Goal: Find specific page/section: Find specific page/section

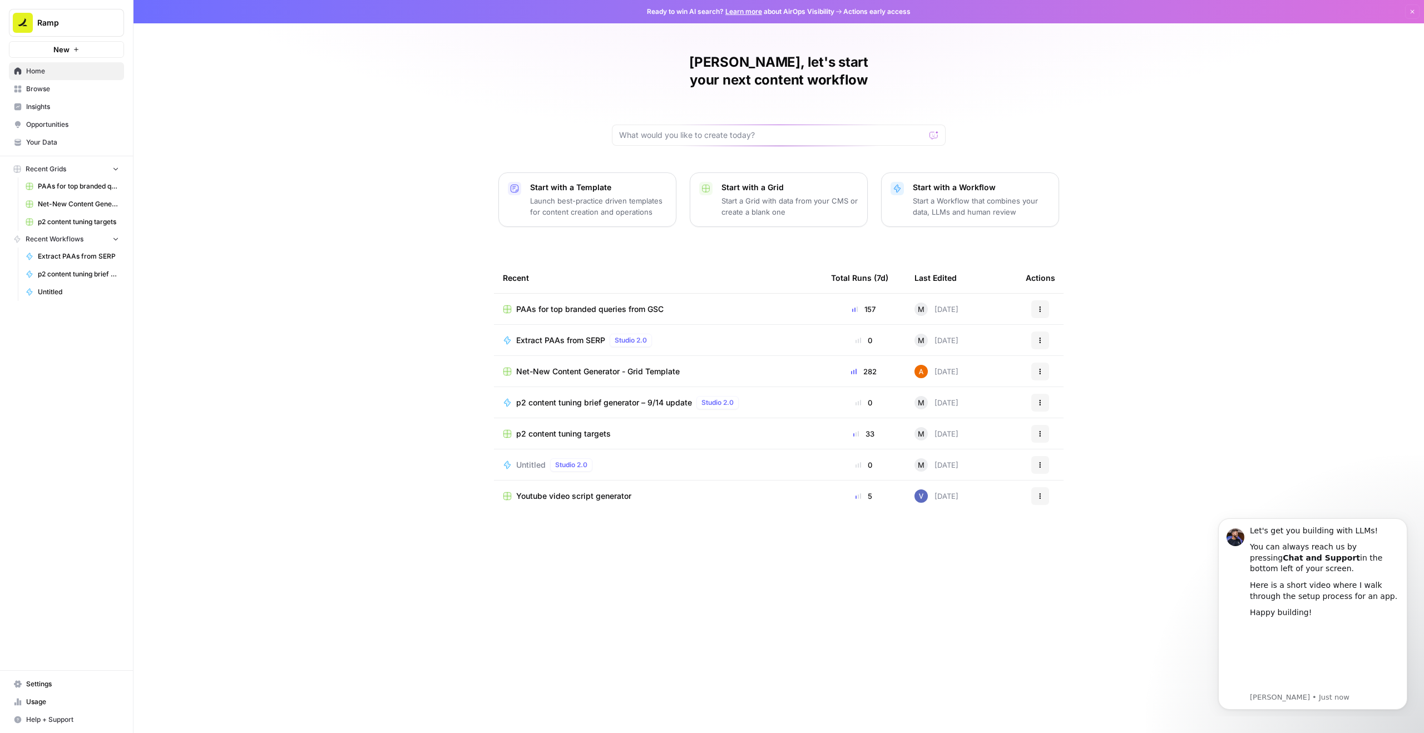
click at [639, 366] on span "Net-New Content Generator - Grid Template" at bounding box center [598, 371] width 164 height 11
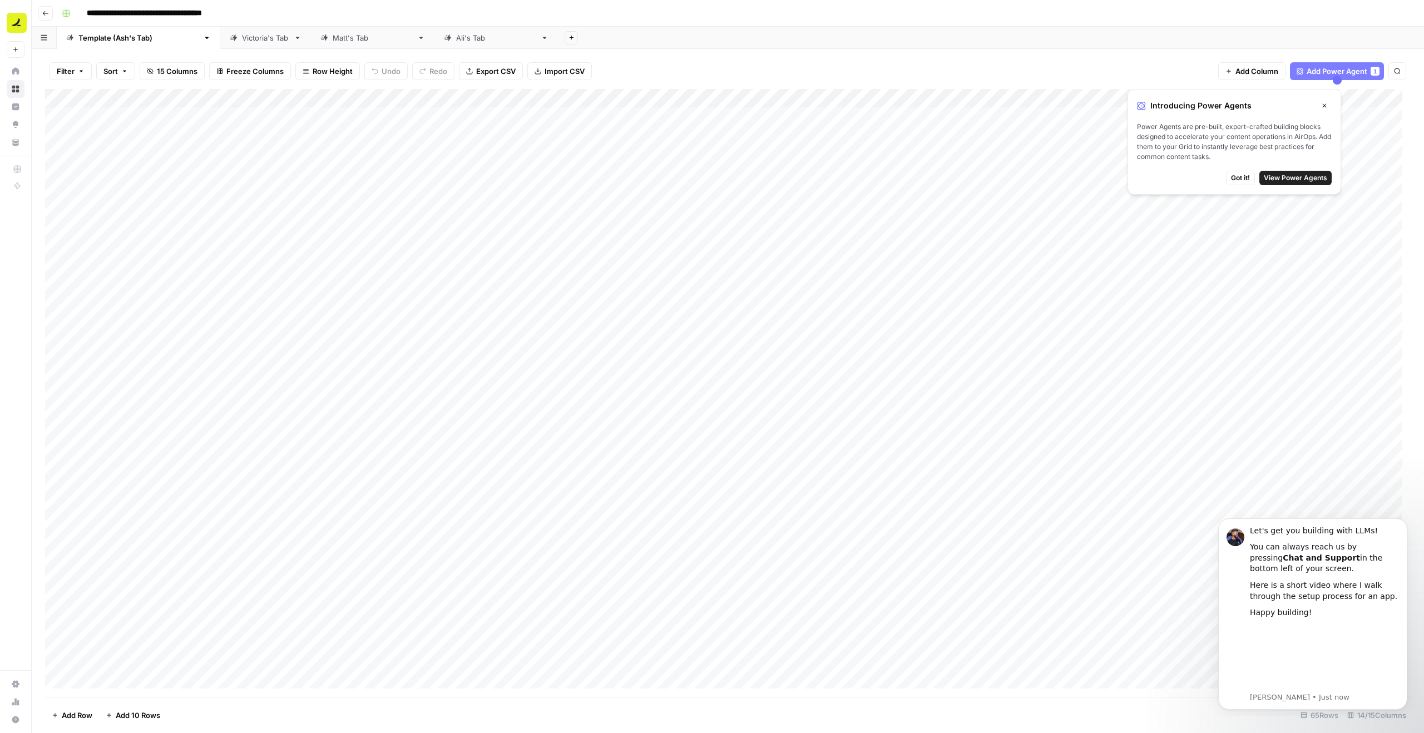
click at [1324, 104] on icon "button" at bounding box center [1324, 105] width 7 height 7
click at [333, 38] on div "[PERSON_NAME]'s Tab" at bounding box center [373, 37] width 80 height 11
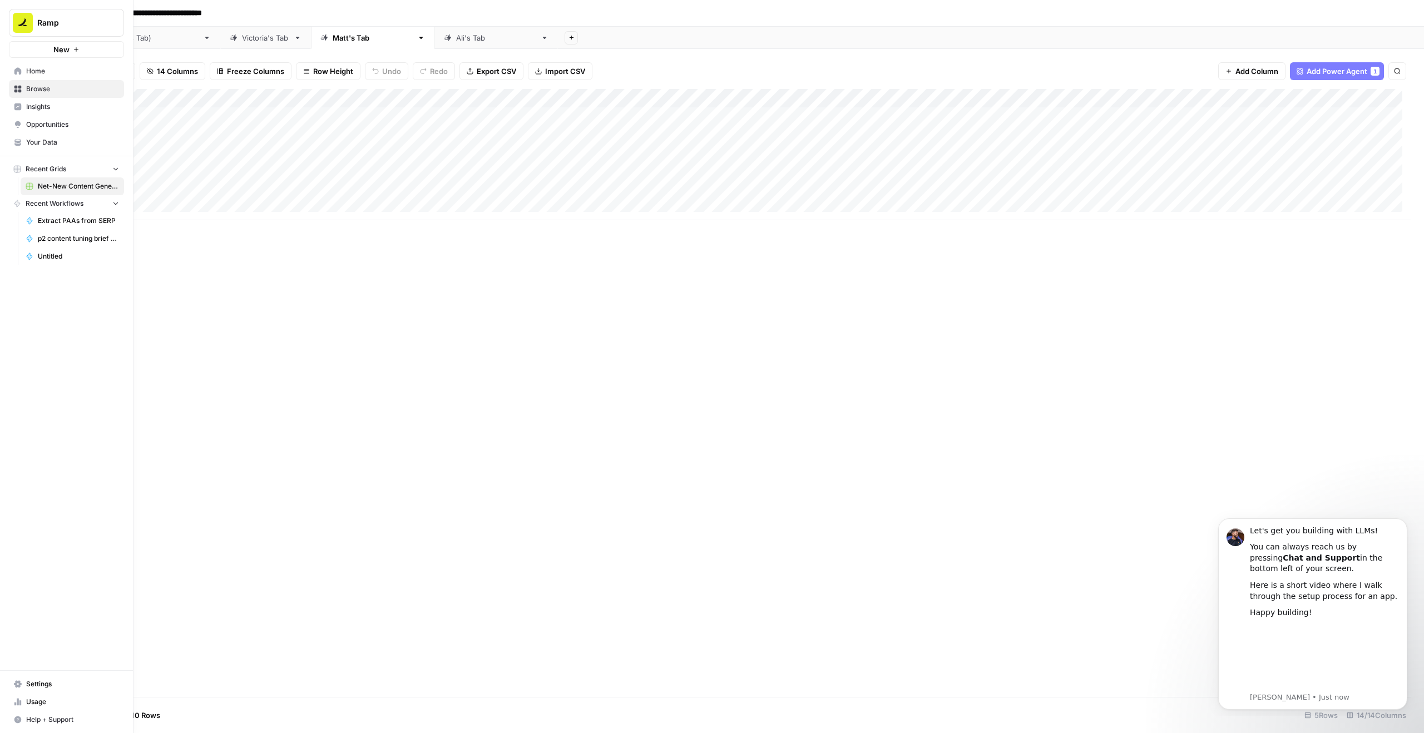
click at [39, 71] on span "Home" at bounding box center [72, 71] width 93 height 10
